Goal: Transaction & Acquisition: Purchase product/service

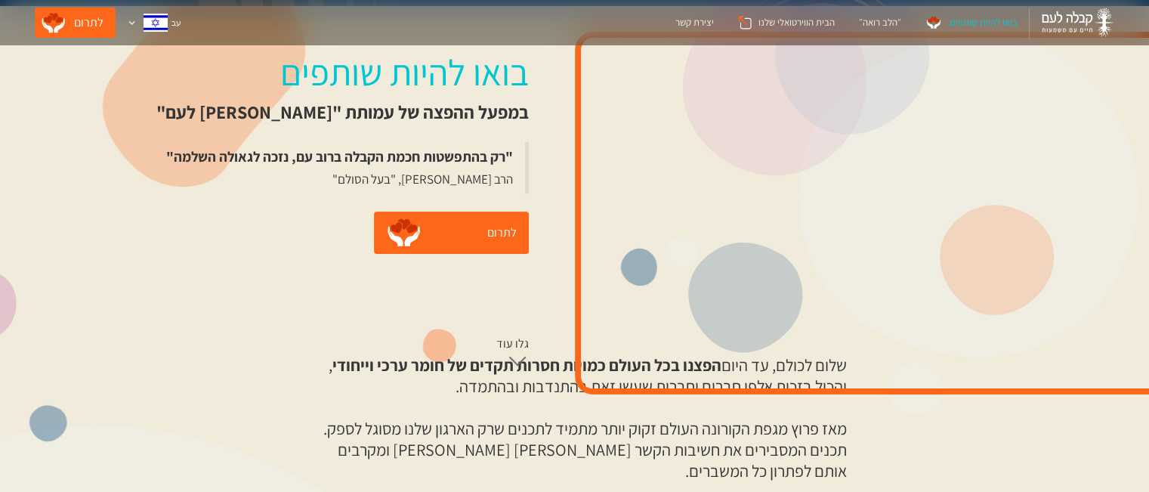
scroll to position [302, 0]
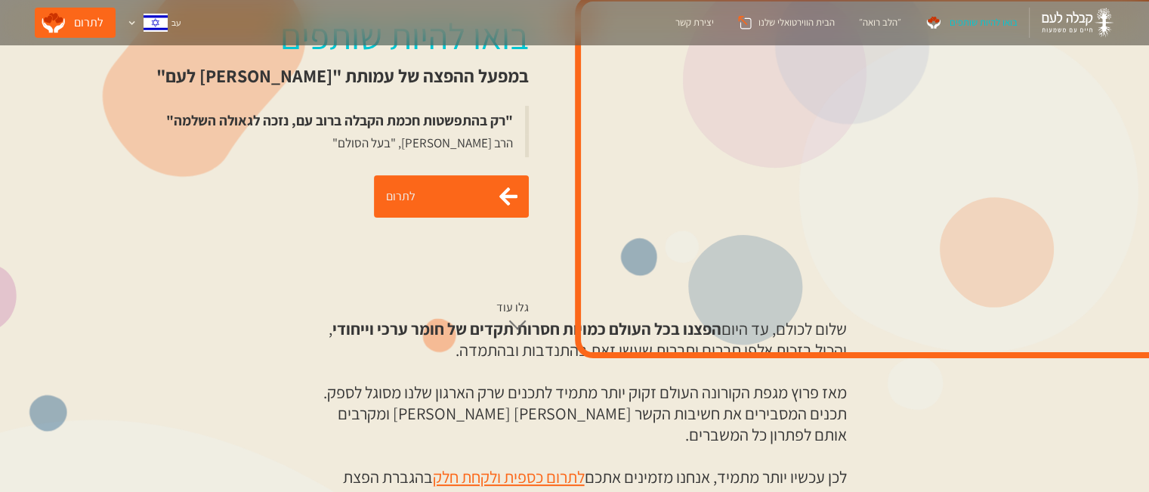
click at [468, 190] on link "לתרום" at bounding box center [451, 196] width 155 height 42
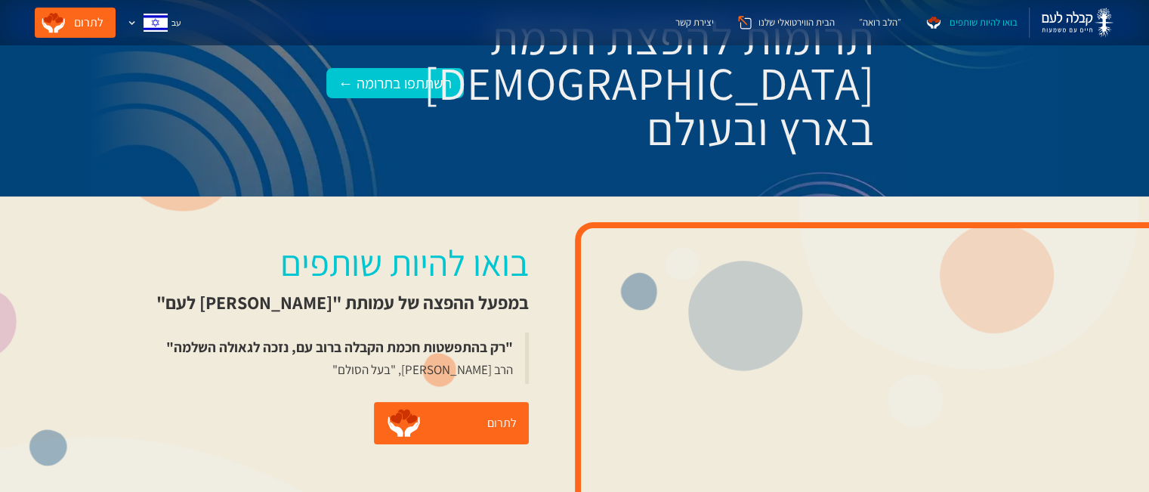
scroll to position [0, 0]
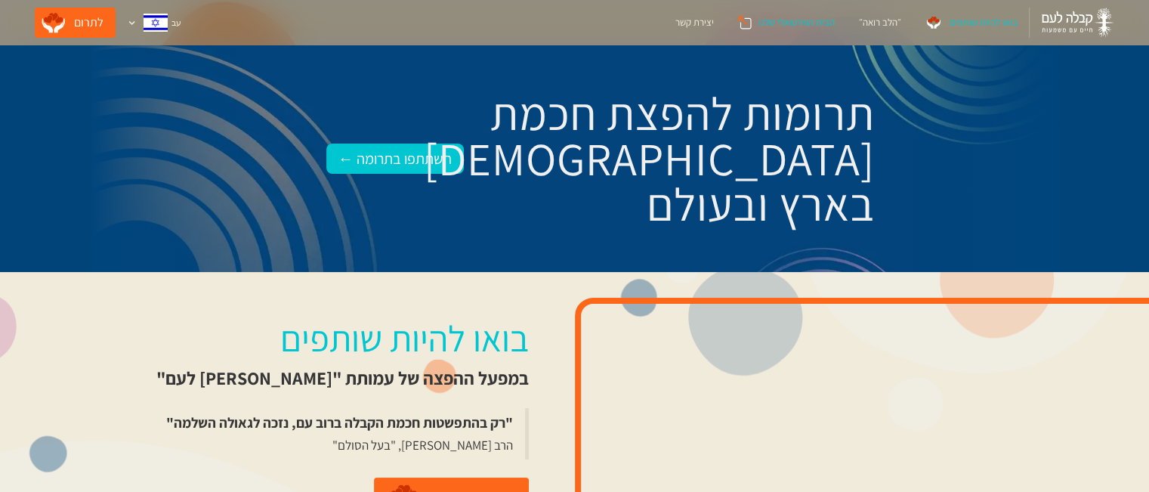
click at [788, 24] on div "הבית הווירטואלי שלנו" at bounding box center [796, 22] width 76 height 15
click at [1048, 15] on img at bounding box center [1078, 23] width 73 height 30
click at [1066, 19] on img at bounding box center [1078, 23] width 73 height 30
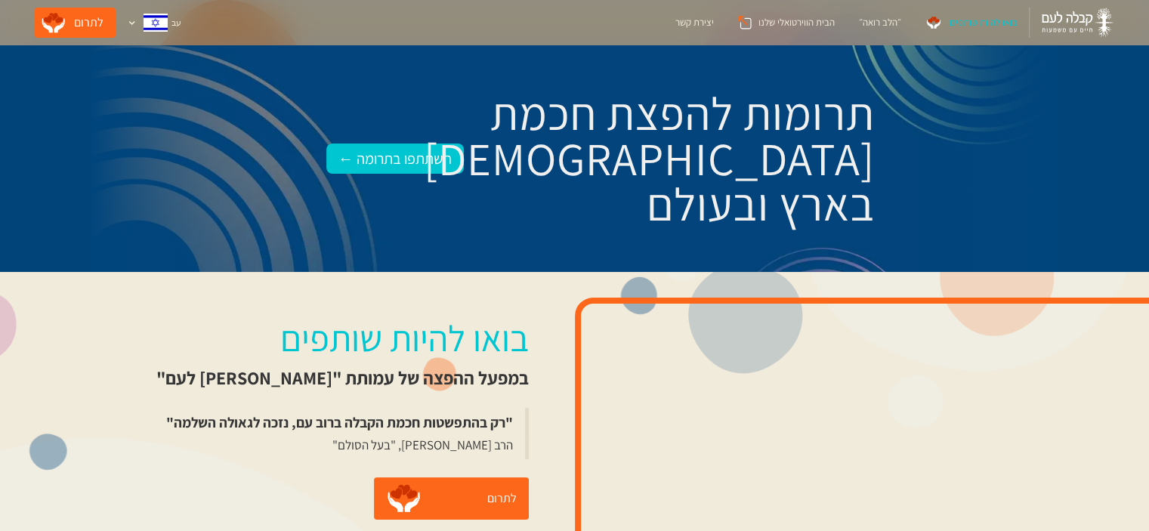
click at [986, 20] on div "בואו להיות שותפים" at bounding box center [983, 22] width 68 height 15
click at [813, 17] on div "הבית הווירטואלי שלנו" at bounding box center [796, 22] width 76 height 15
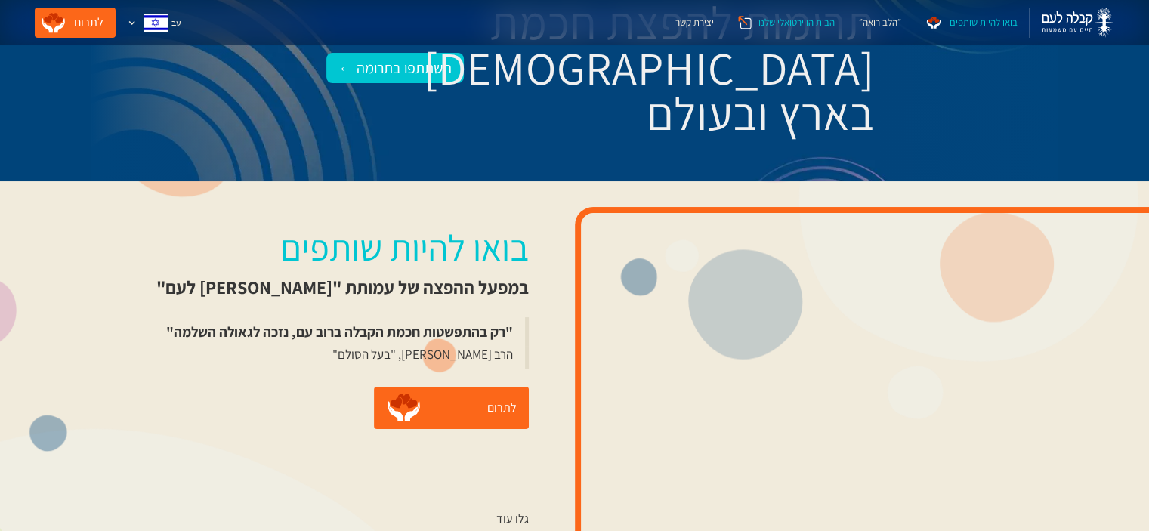
scroll to position [227, 0]
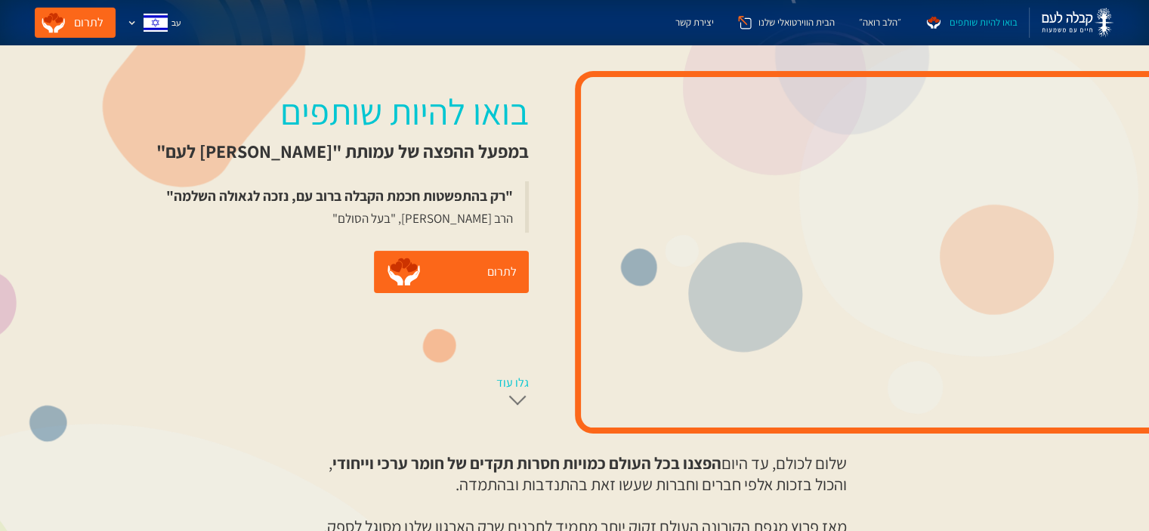
click at [517, 384] on div "גלו עוד" at bounding box center [512, 382] width 32 height 15
click at [511, 403] on div at bounding box center [516, 404] width 17 height 17
click at [505, 386] on div "גלו עוד" at bounding box center [512, 382] width 32 height 15
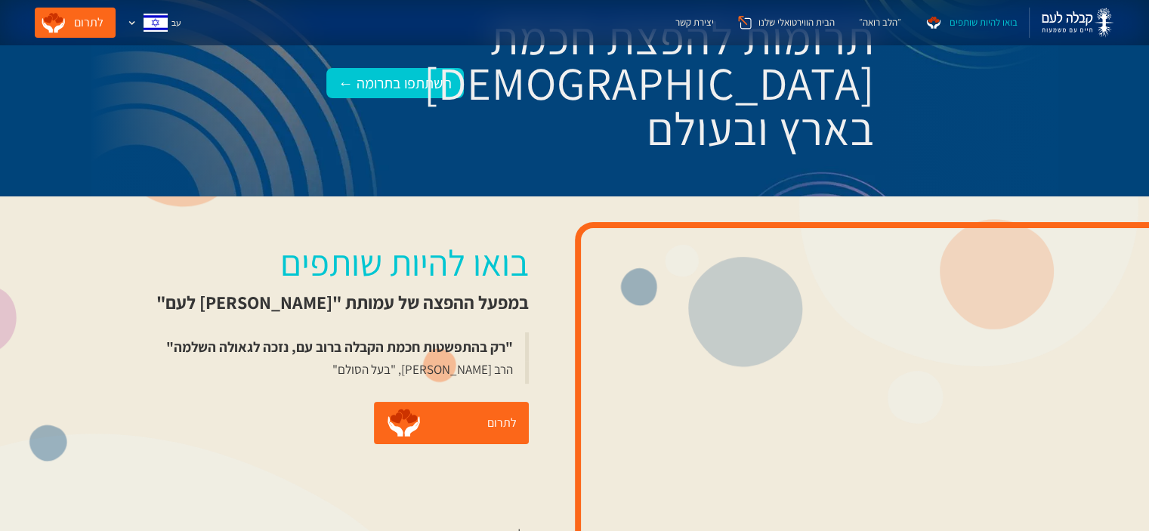
scroll to position [0, 0]
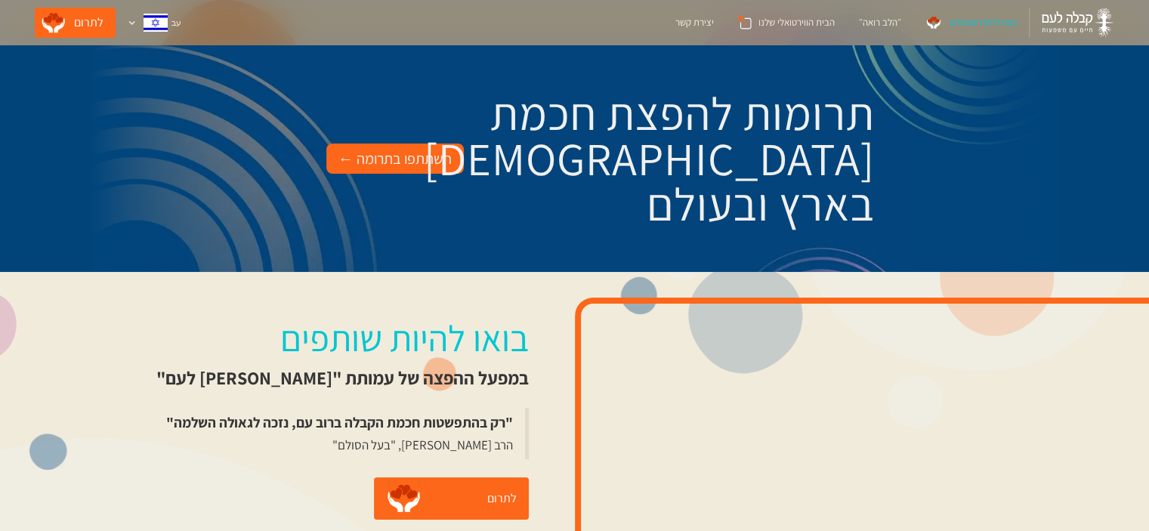
click at [414, 163] on div "השתתפו בתרומה ←" at bounding box center [394, 159] width 113 height 24
